Goal: Task Accomplishment & Management: Use online tool/utility

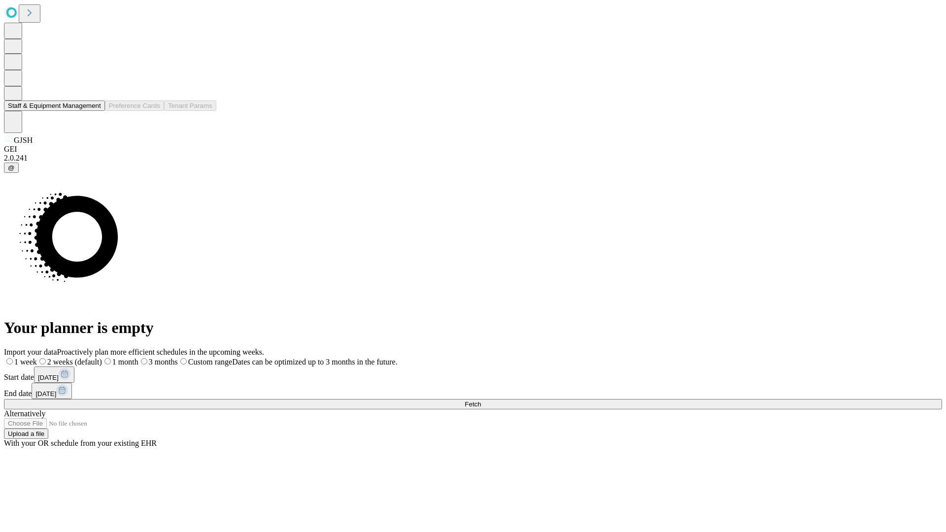
click at [94, 111] on button "Staff & Equipment Management" at bounding box center [54, 106] width 101 height 10
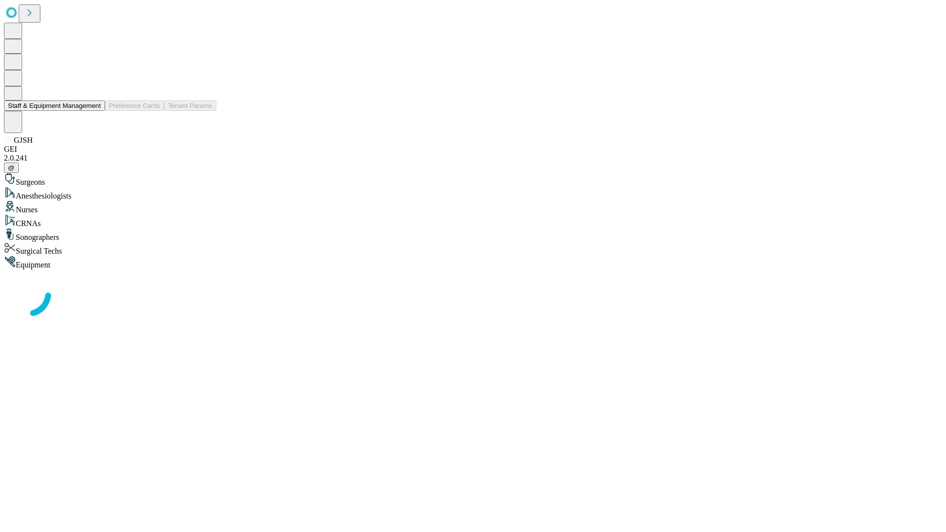
click at [94, 111] on button "Staff & Equipment Management" at bounding box center [54, 106] width 101 height 10
